Goal: Book appointment/travel/reservation

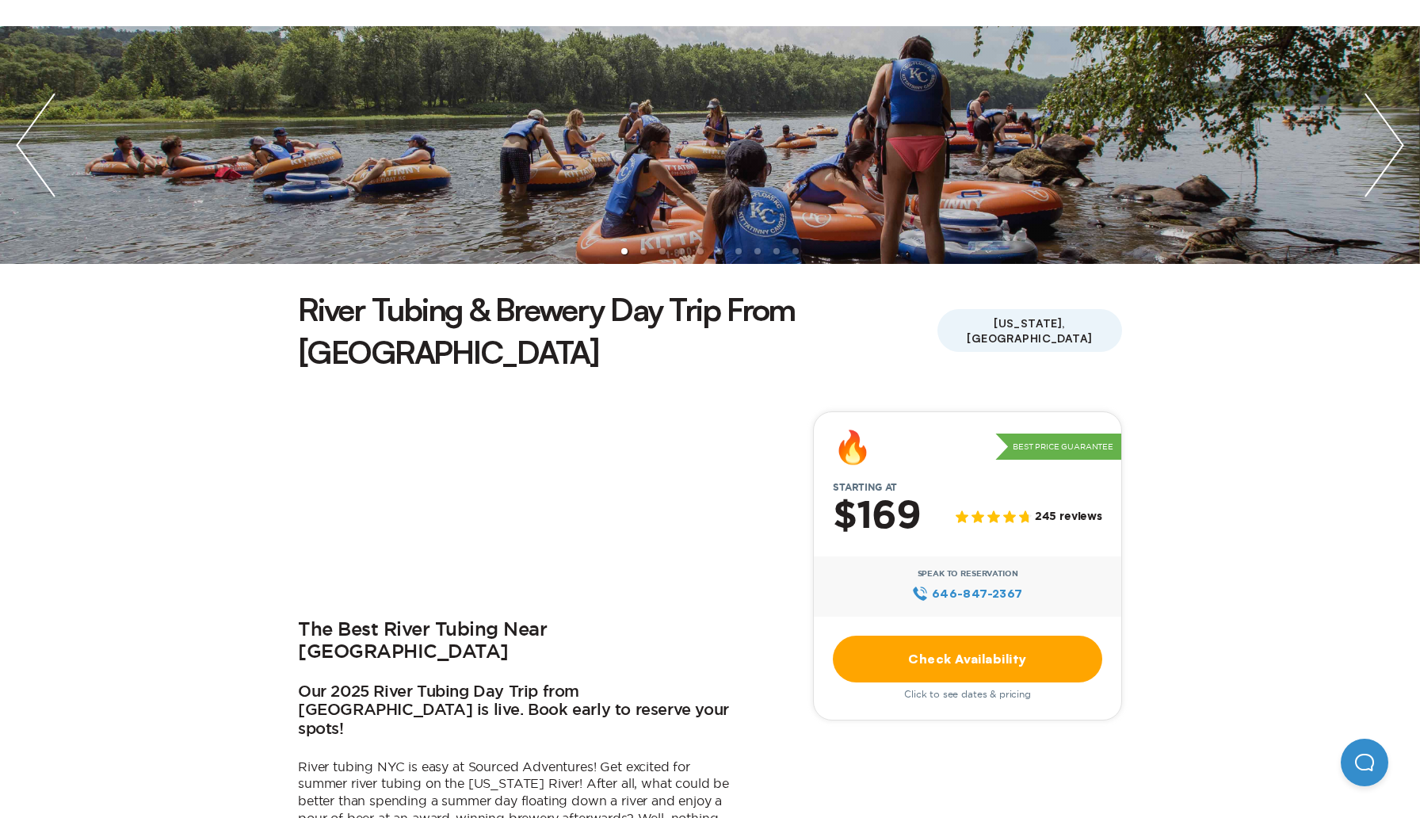
click at [879, 636] on link "Check Availability" at bounding box center [967, 659] width 269 height 47
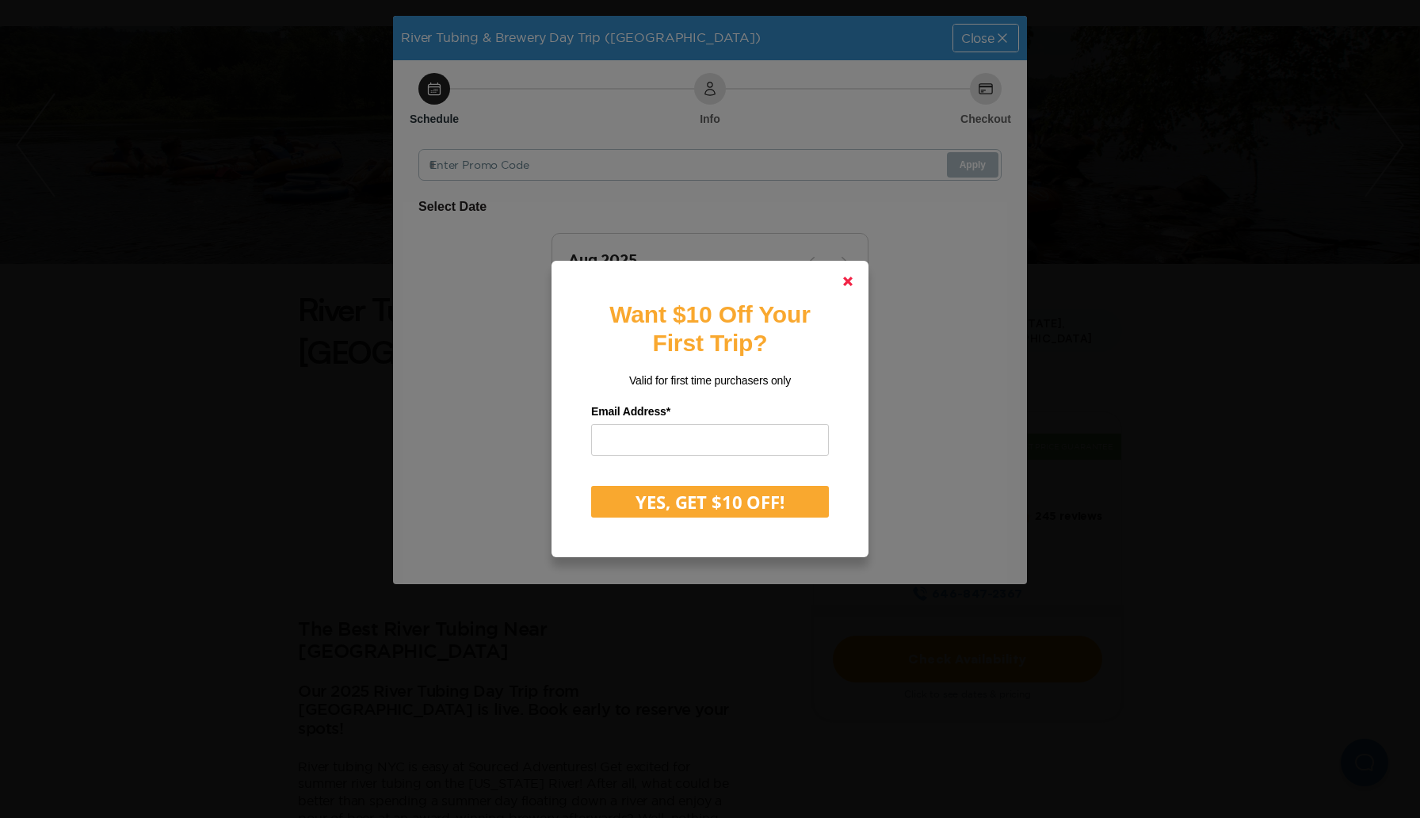
click at [847, 279] on polygon at bounding box center [848, 282] width 10 height 10
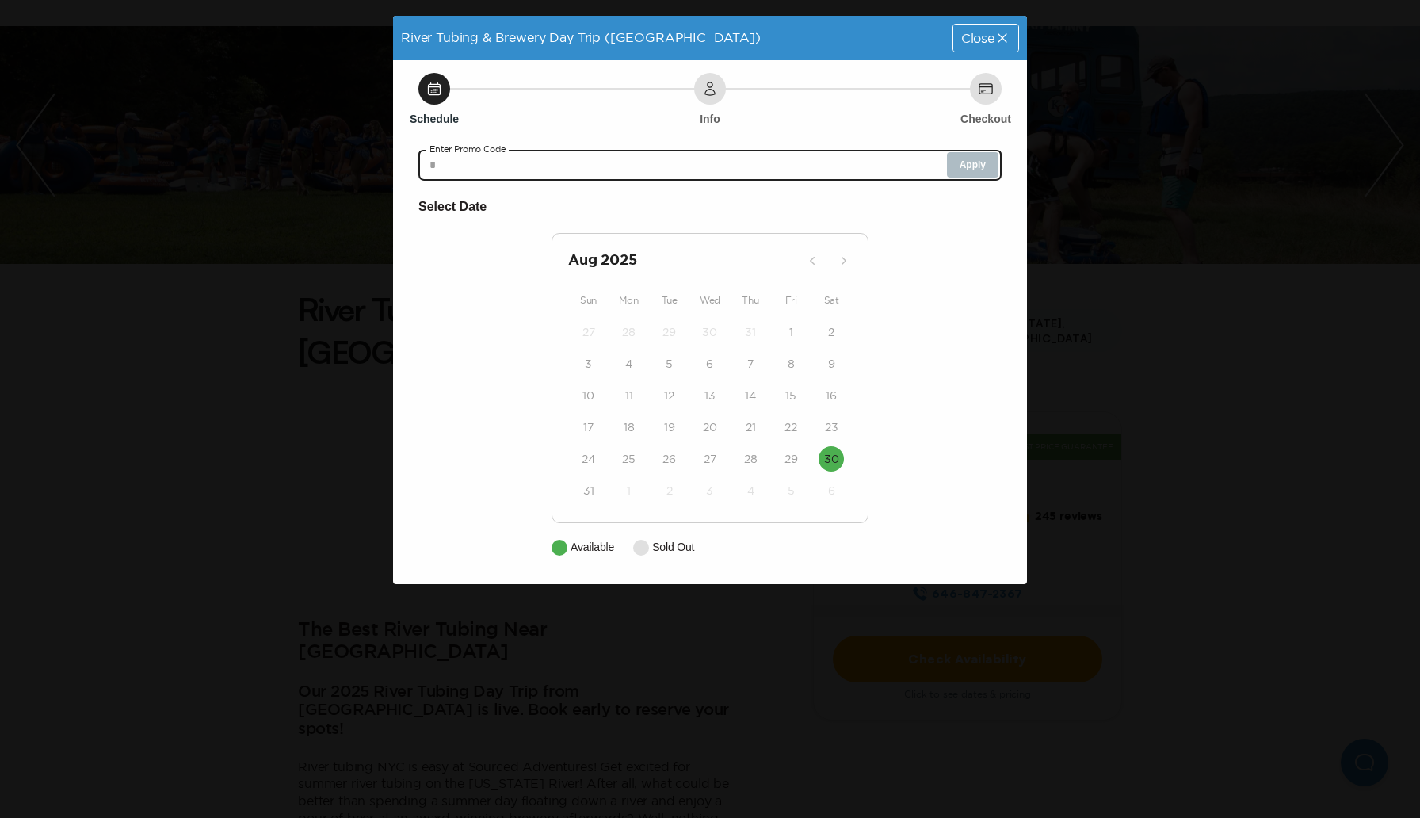
click at [590, 173] on input "text" at bounding box center [709, 165] width 583 height 32
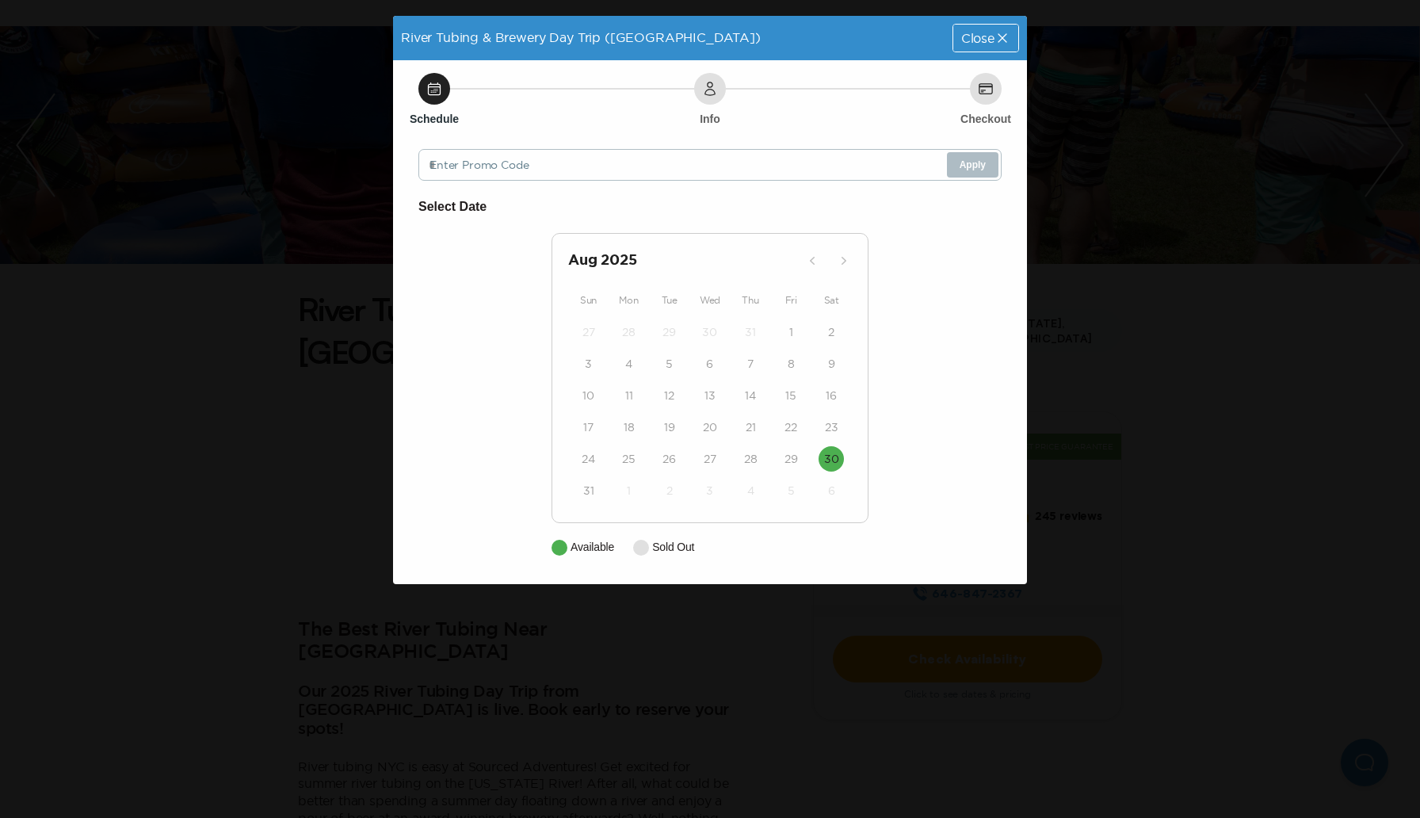
click at [999, 40] on icon at bounding box center [1003, 38] width 16 height 16
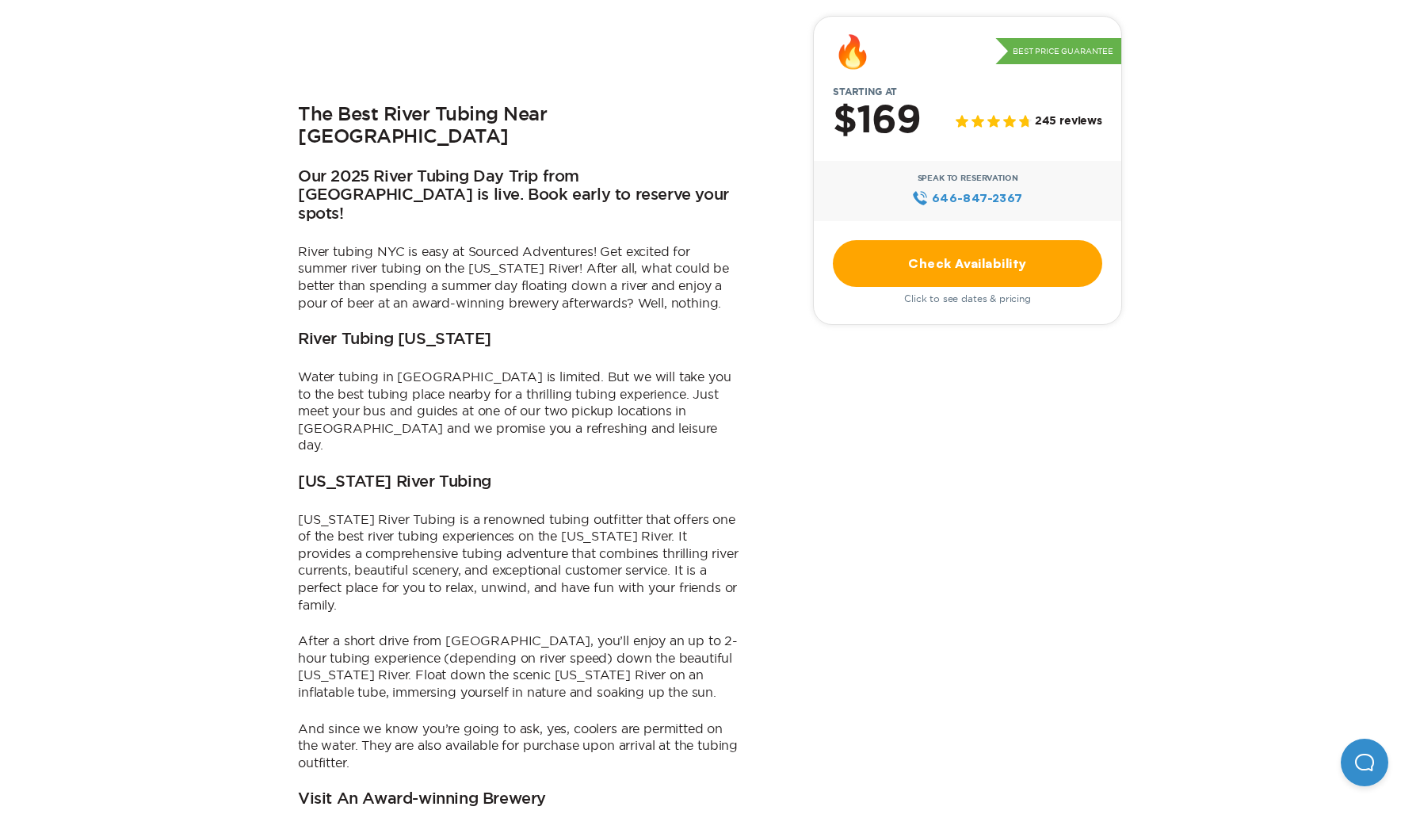
scroll to position [766, 0]
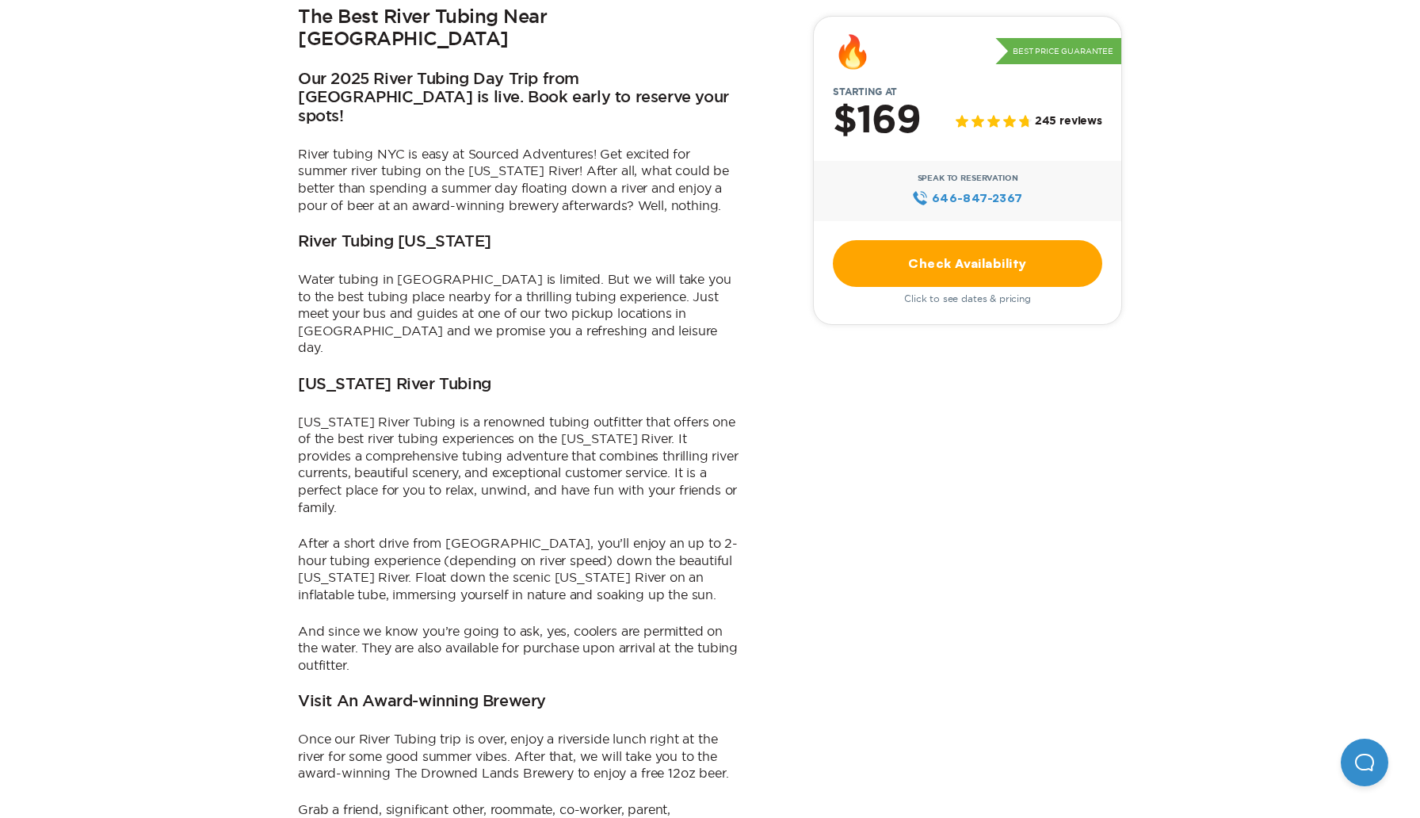
click at [943, 301] on span "Click to see dates & pricing" at bounding box center [967, 298] width 127 height 11
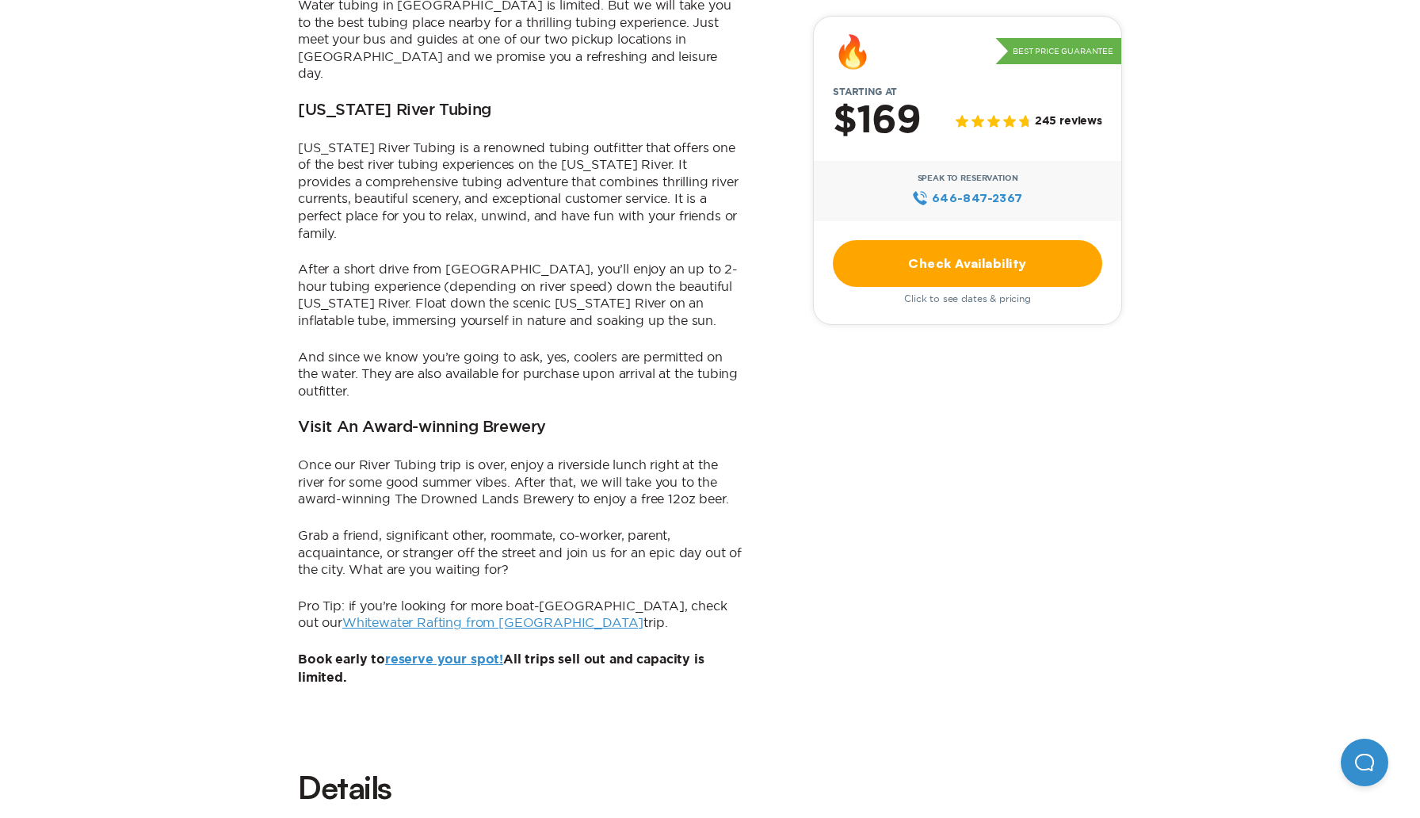
scroll to position [1041, 0]
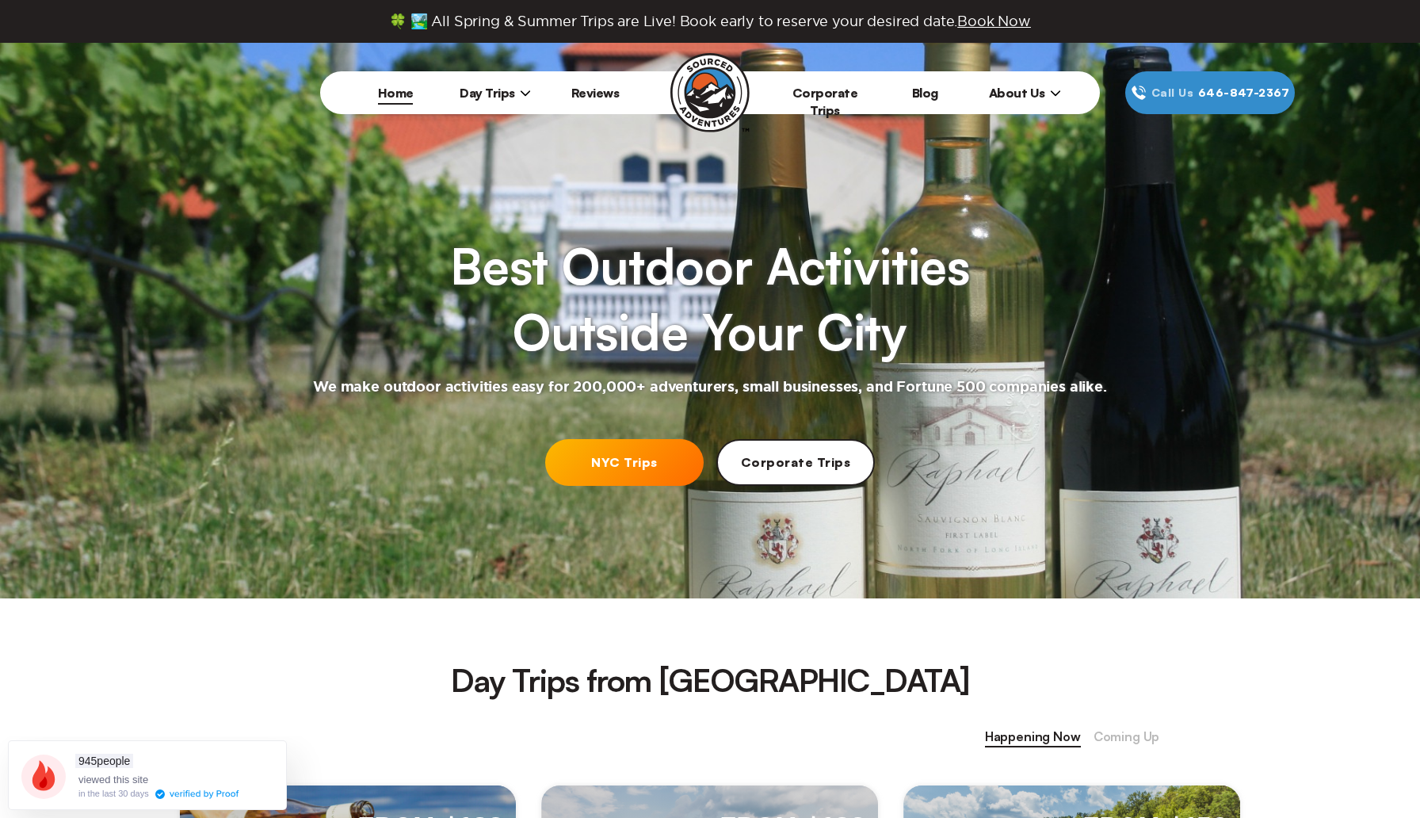
click at [591, 464] on link "NYC Trips" at bounding box center [624, 462] width 159 height 47
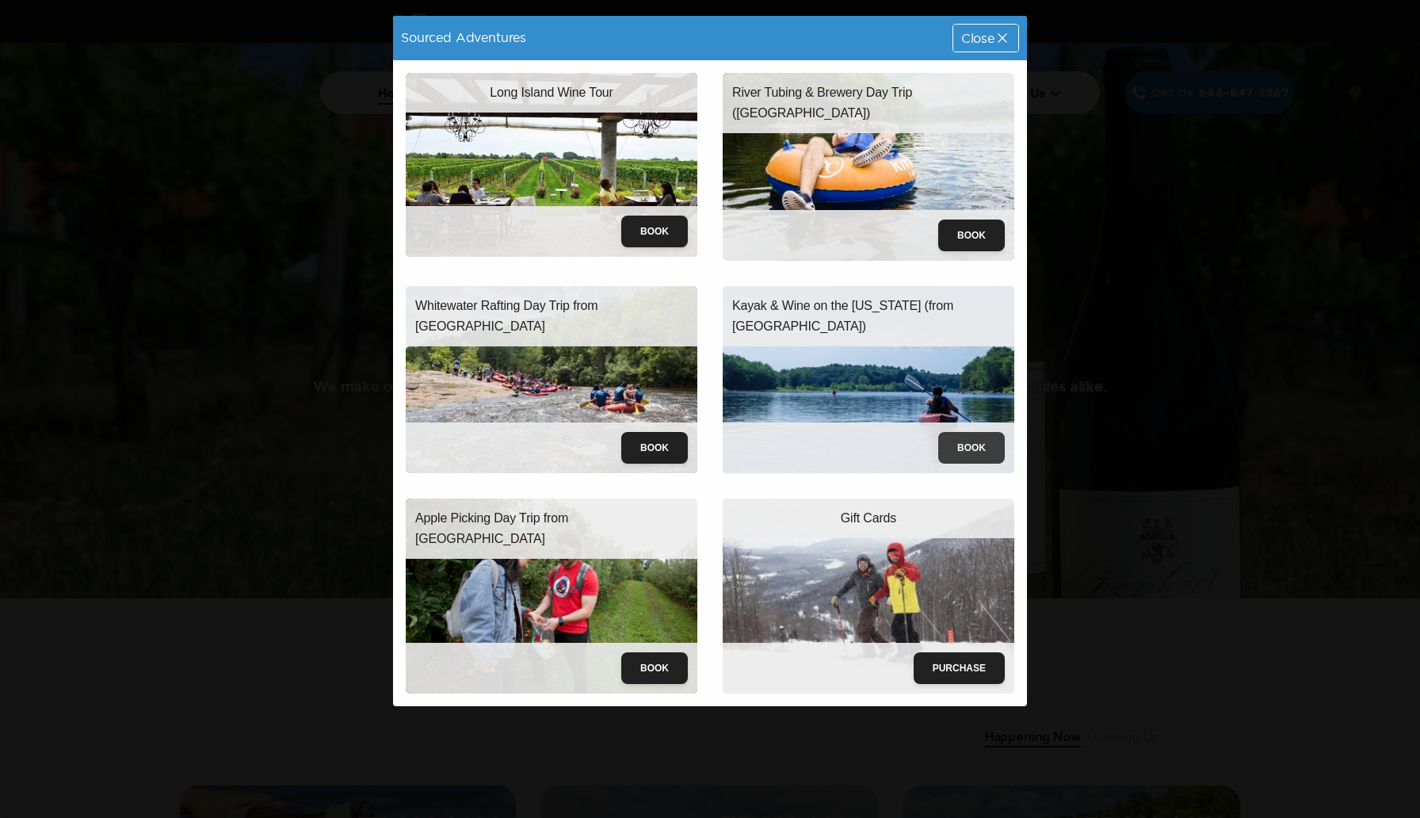
click at [972, 447] on button "Book" at bounding box center [971, 448] width 67 height 32
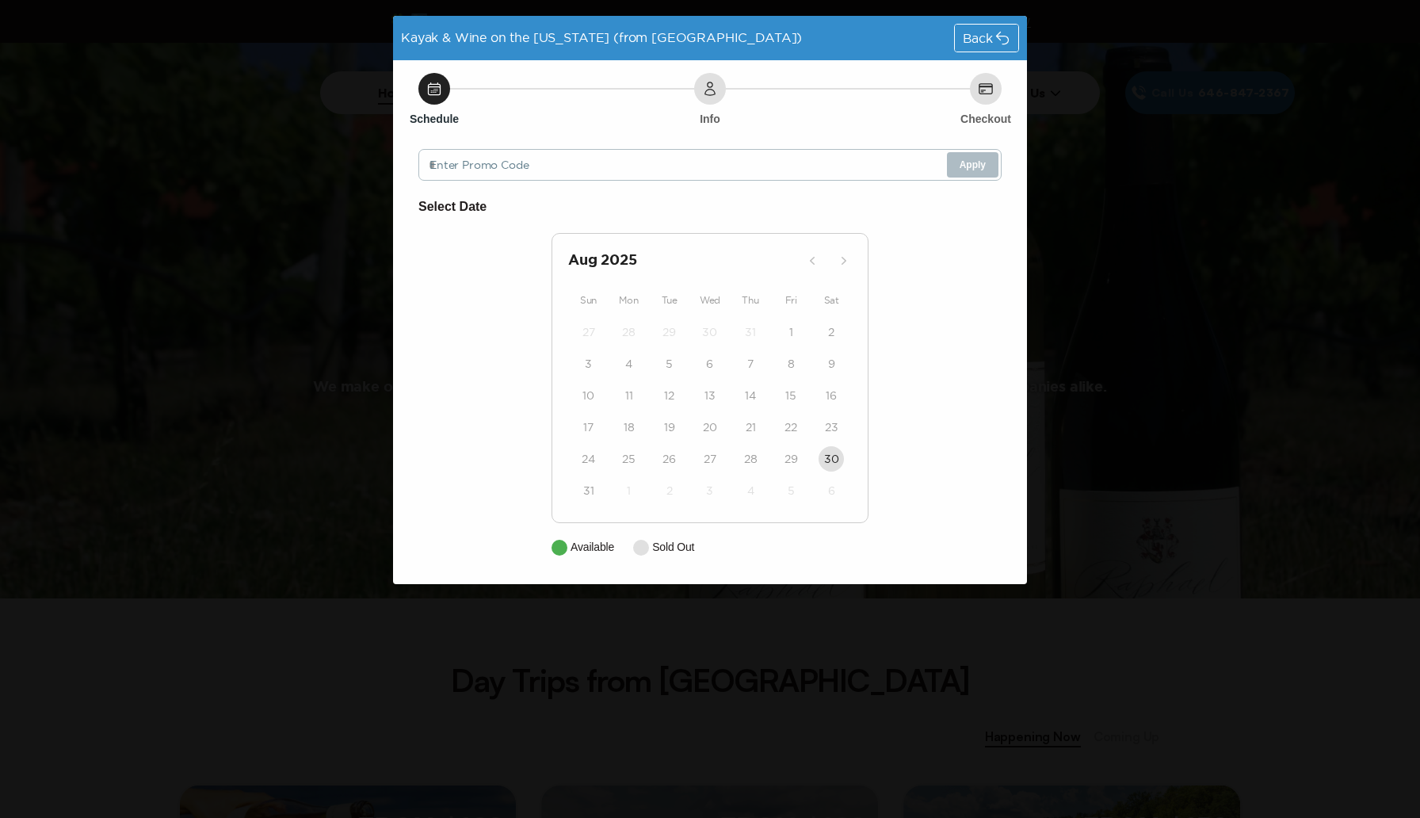
click at [212, 159] on div "Kayak & Wine on the Delaware (from NYC) Back Schedule Info Checkout Enter Promo…" at bounding box center [710, 409] width 1420 height 818
click at [598, 267] on h2 "Aug 2025" at bounding box center [683, 261] width 231 height 22
click at [981, 45] on div "Back" at bounding box center [986, 38] width 63 height 27
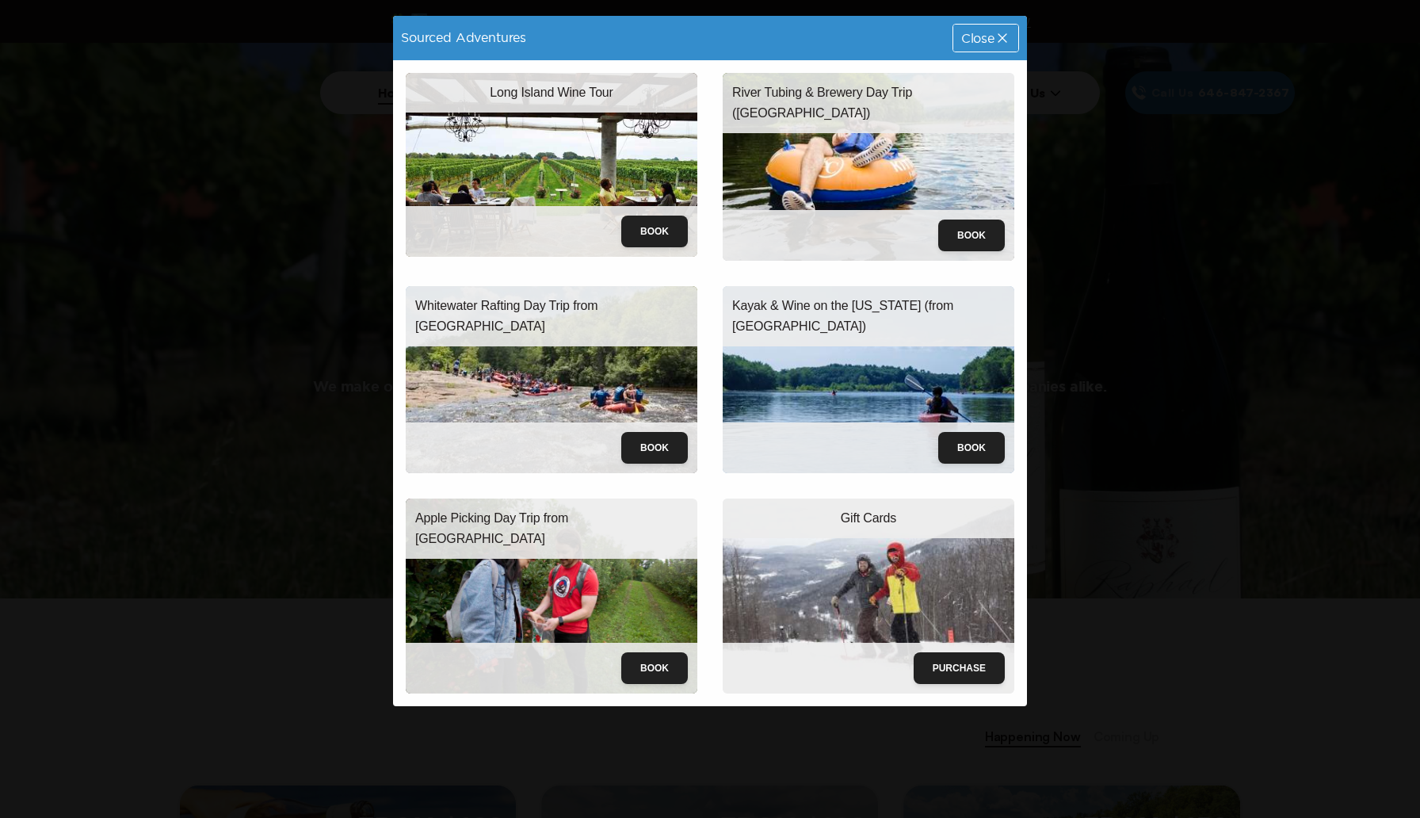
click at [539, 572] on img at bounding box center [552, 596] width 292 height 194
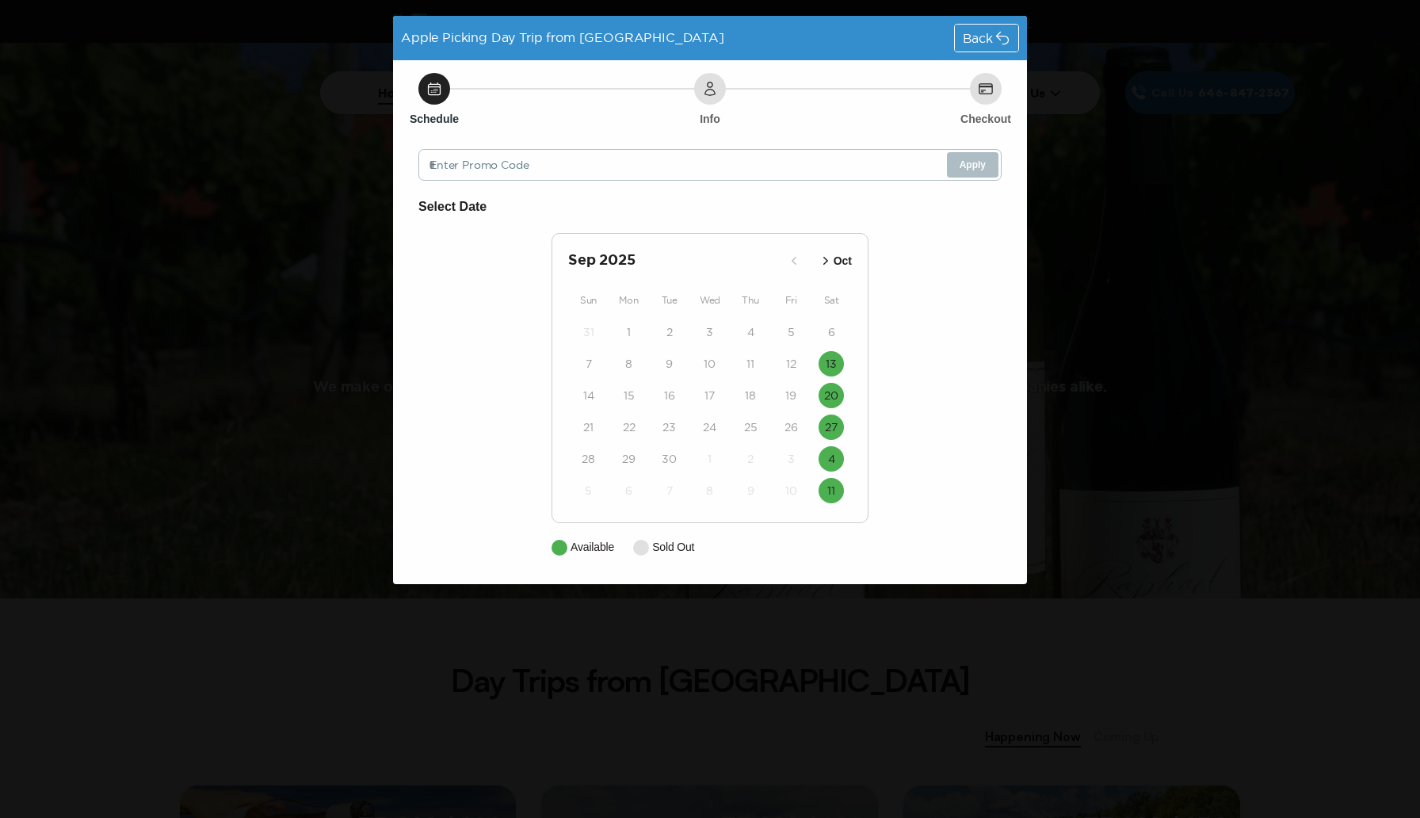
click at [983, 44] on span "Back" at bounding box center [978, 38] width 30 height 13
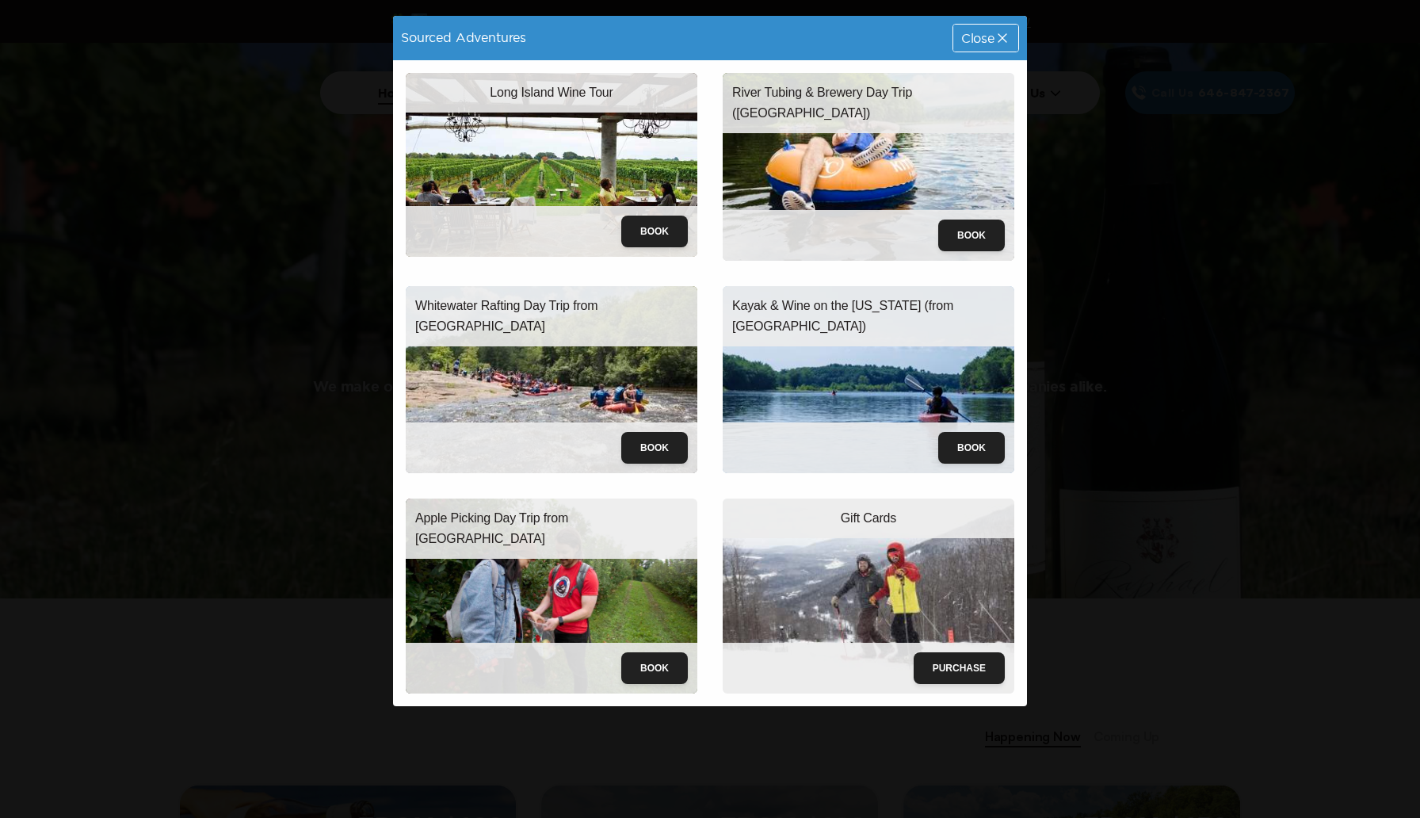
click at [997, 48] on div "Close" at bounding box center [985, 38] width 65 height 27
